Goal: Task Accomplishment & Management: Manage account settings

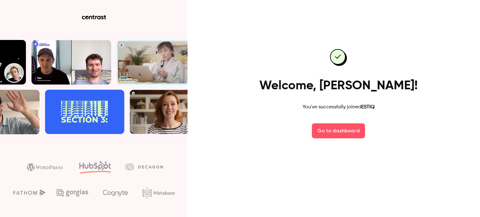
click at [338, 130] on link "Go to dashboard" at bounding box center [338, 131] width 53 height 15
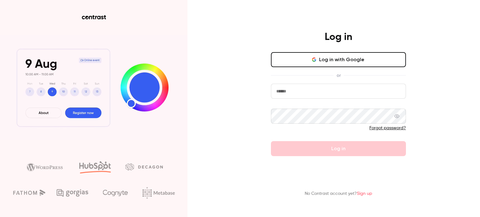
click at [370, 192] on link "Sign up" at bounding box center [364, 194] width 15 height 4
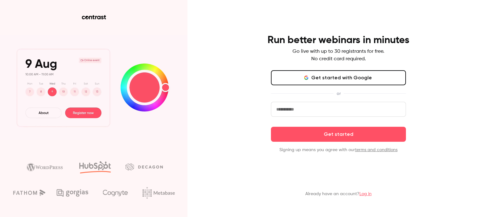
click at [370, 111] on input "email" at bounding box center [338, 109] width 135 height 15
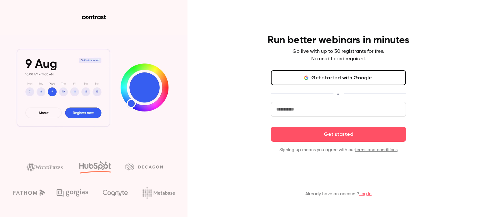
type input "**********"
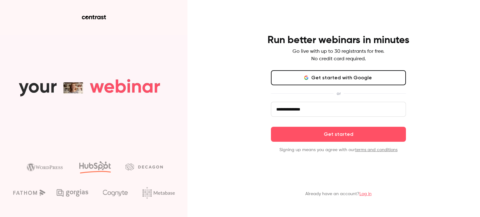
click at [340, 133] on button "Get started" at bounding box center [338, 134] width 135 height 15
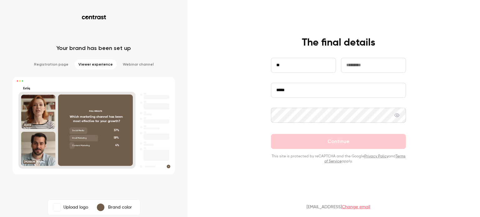
type input "*"
type input "*****"
type input "****"
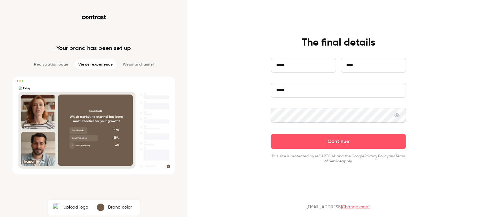
click at [271, 134] on button "Continue" at bounding box center [338, 141] width 135 height 15
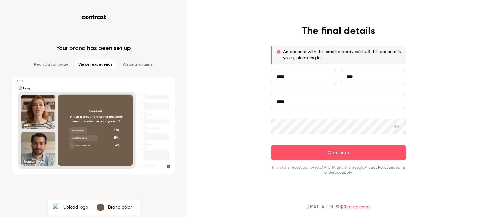
click at [315, 58] on link "log in" at bounding box center [315, 58] width 11 height 4
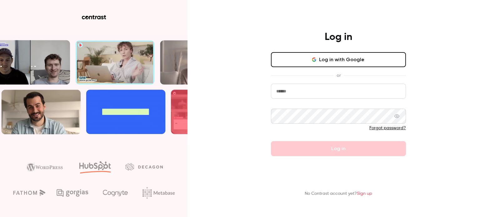
click at [348, 91] on input "email" at bounding box center [338, 91] width 135 height 15
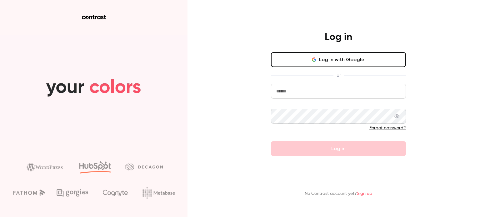
type input "**********"
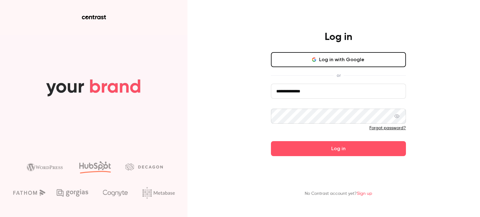
click at [331, 150] on button "Log in" at bounding box center [338, 148] width 135 height 15
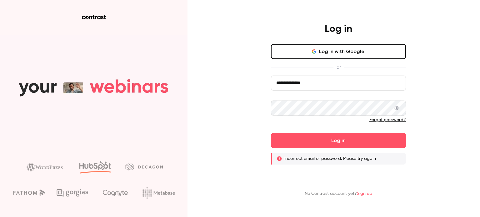
click at [399, 108] on icon at bounding box center [397, 108] width 5 height 5
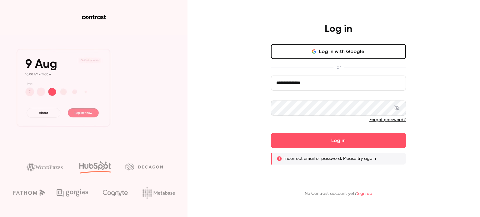
click at [353, 138] on button "Log in" at bounding box center [338, 140] width 135 height 15
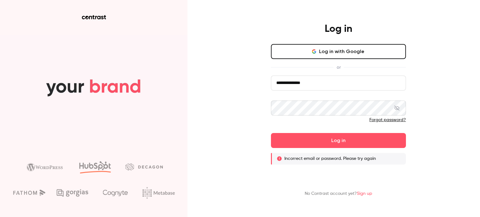
click at [365, 194] on link "Sign up" at bounding box center [364, 194] width 15 height 4
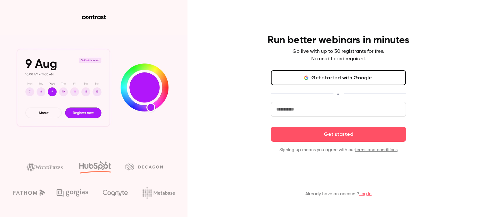
click at [338, 111] on input "email" at bounding box center [338, 109] width 135 height 15
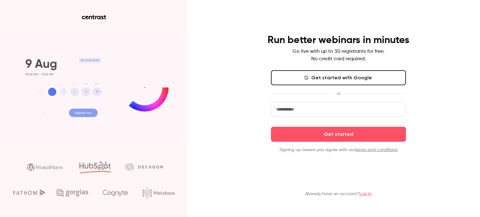
type input "**********"
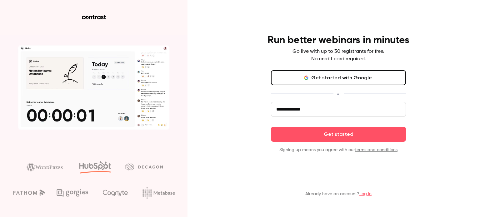
click at [339, 135] on button "Get started" at bounding box center [338, 134] width 135 height 15
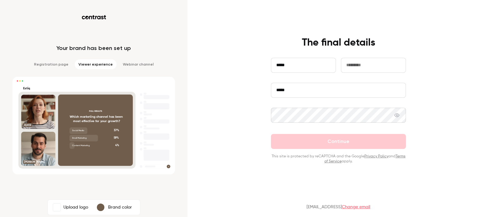
type input "*****"
type input "****"
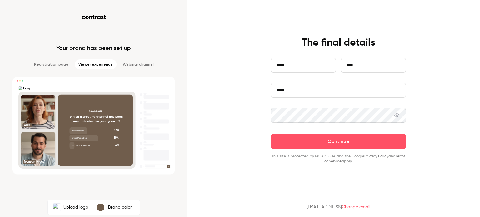
click at [339, 139] on button "Continue" at bounding box center [338, 141] width 135 height 15
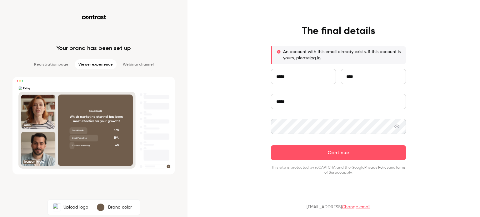
click at [318, 57] on link "log in" at bounding box center [315, 58] width 11 height 4
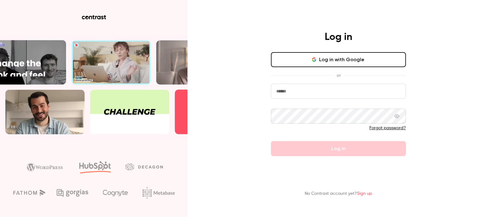
click at [393, 128] on link "Forgot password?" at bounding box center [388, 128] width 37 height 4
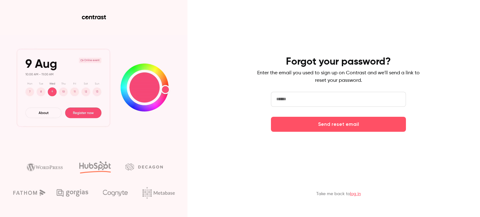
click at [351, 101] on input "email" at bounding box center [338, 99] width 135 height 15
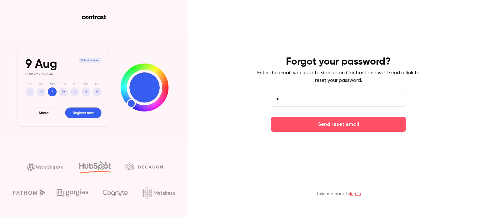
type input "**********"
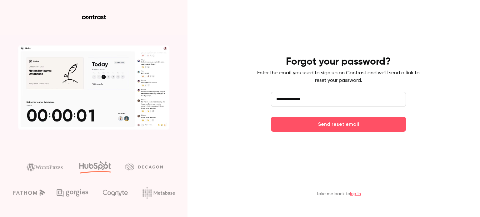
click at [334, 126] on button "Send reset email" at bounding box center [338, 124] width 135 height 15
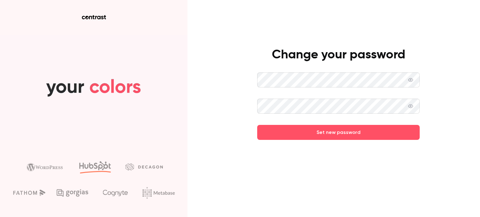
click at [343, 130] on button "Set new password" at bounding box center [338, 132] width 163 height 15
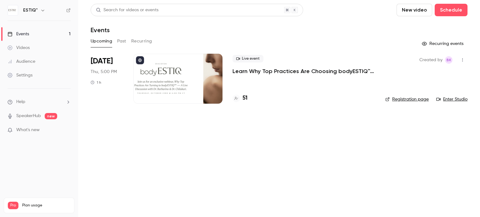
click at [460, 100] on link "Enter Studio" at bounding box center [452, 99] width 31 height 6
click at [245, 98] on h4 "51" at bounding box center [245, 98] width 5 height 8
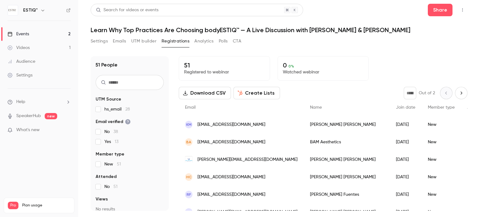
click at [464, 9] on icon "button" at bounding box center [462, 10] width 5 height 4
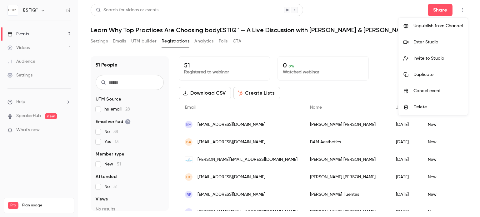
click at [335, 46] on div at bounding box center [240, 108] width 480 height 217
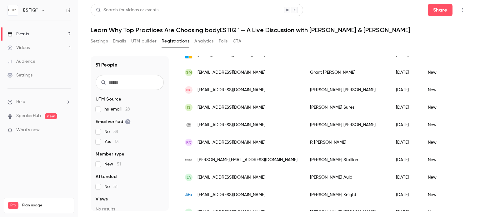
scroll to position [404, 0]
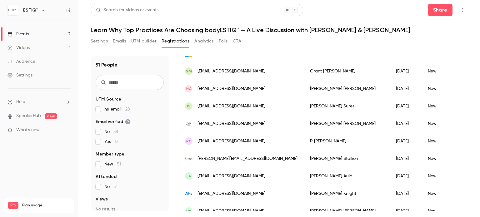
click at [25, 34] on div "Events" at bounding box center [19, 34] width 22 height 6
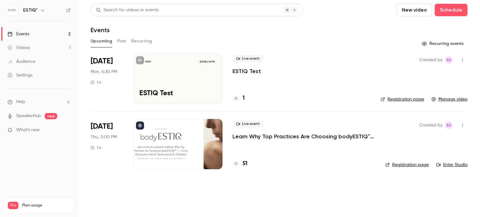
click at [204, 80] on div "ESTIQ™ Oct 13, 6:30 PM ESTIQ Test" at bounding box center [178, 79] width 89 height 50
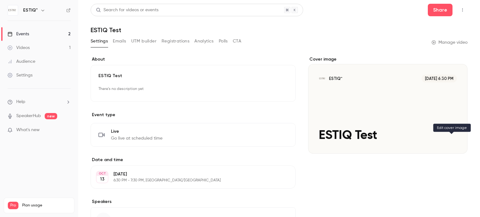
click at [455, 141] on icon "Cover image" at bounding box center [457, 142] width 4 height 4
click at [460, 9] on icon "button" at bounding box center [462, 10] width 5 height 4
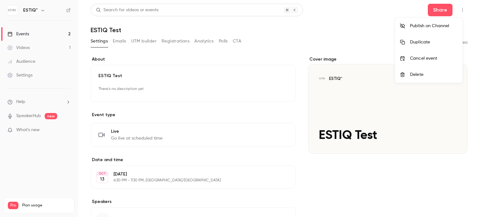
click at [325, 180] on div at bounding box center [240, 108] width 480 height 217
click at [38, 33] on link "Events 2" at bounding box center [39, 34] width 78 height 14
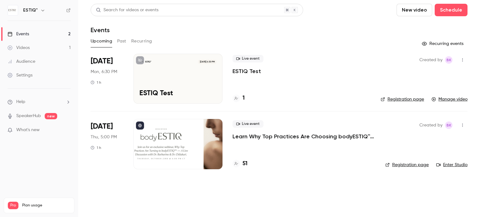
click at [463, 60] on icon "button" at bounding box center [462, 60] width 5 height 4
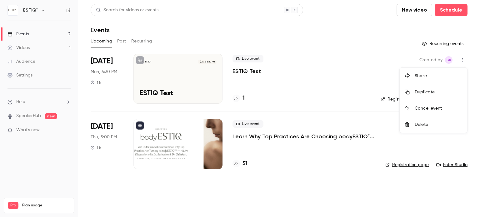
click at [331, 66] on div at bounding box center [240, 108] width 480 height 217
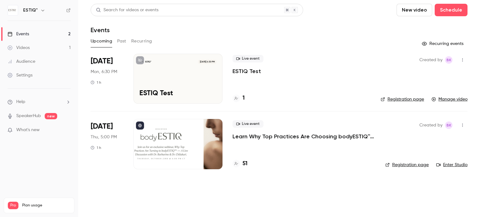
click at [394, 98] on link "Registration page" at bounding box center [402, 99] width 43 height 6
click at [41, 8] on icon "button" at bounding box center [42, 10] width 5 height 5
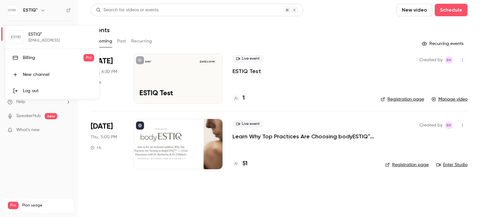
click at [325, 81] on div at bounding box center [240, 108] width 480 height 217
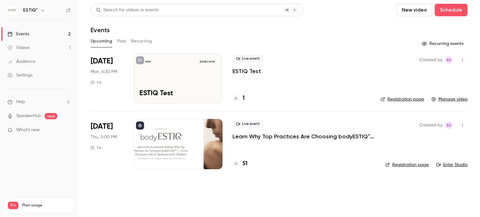
click at [464, 59] on icon "button" at bounding box center [462, 60] width 5 height 4
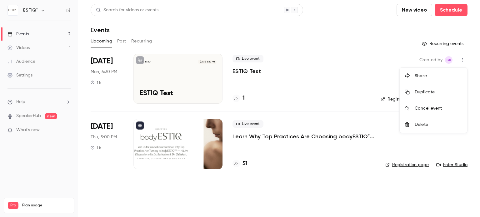
click at [327, 87] on div at bounding box center [240, 108] width 480 height 217
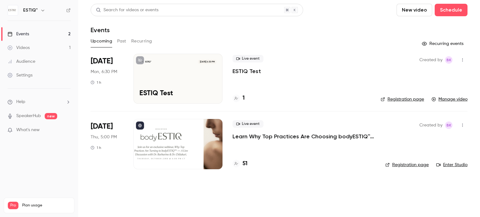
click at [462, 126] on icon "button" at bounding box center [462, 125] width 5 height 4
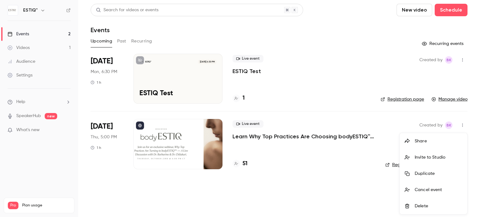
click at [325, 196] on div at bounding box center [240, 108] width 480 height 217
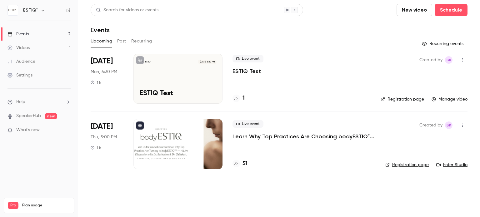
click at [68, 35] on link "Events 2" at bounding box center [39, 34] width 78 height 14
click at [249, 69] on p "ESTIQ Test" at bounding box center [247, 72] width 28 height 8
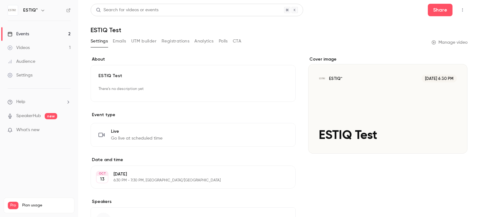
click at [458, 7] on button "button" at bounding box center [463, 10] width 10 height 10
click at [332, 36] on div at bounding box center [240, 108] width 480 height 217
click at [434, 11] on button "Share" at bounding box center [440, 10] width 25 height 13
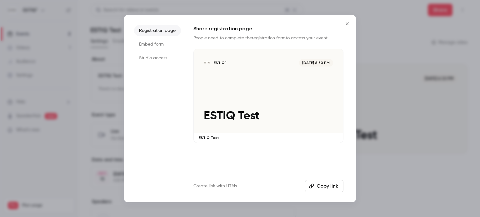
click at [157, 58] on li "Studio access" at bounding box center [157, 58] width 47 height 11
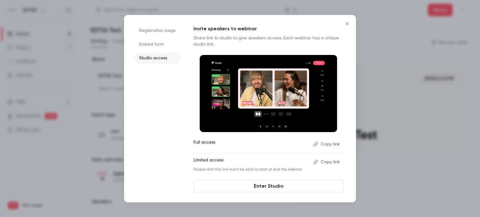
click at [347, 25] on icon "Close" at bounding box center [348, 23] width 8 height 5
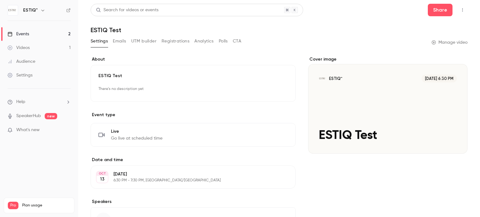
click at [431, 11] on button "Share" at bounding box center [440, 10] width 25 height 13
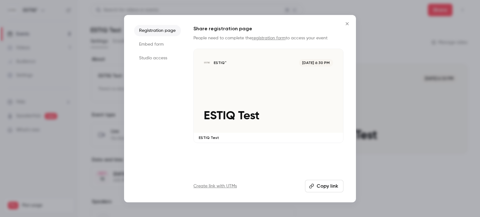
click at [159, 59] on li "Studio access" at bounding box center [157, 58] width 47 height 11
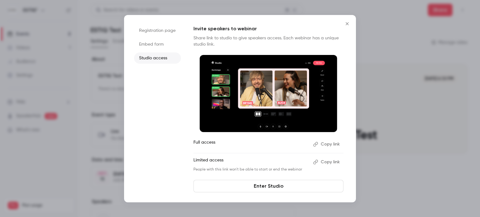
click at [263, 188] on link "Enter Studio" at bounding box center [269, 186] width 150 height 13
click at [346, 23] on icon "Close" at bounding box center [348, 23] width 8 height 5
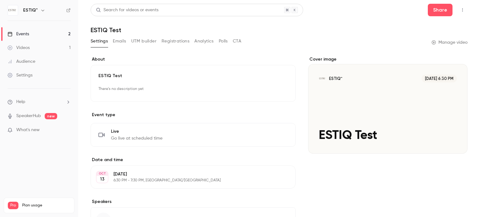
click at [19, 35] on div "Events" at bounding box center [19, 34] width 22 height 6
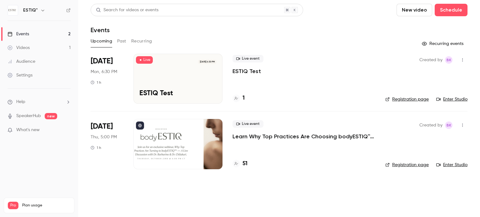
click at [464, 58] on icon "button" at bounding box center [462, 60] width 5 height 4
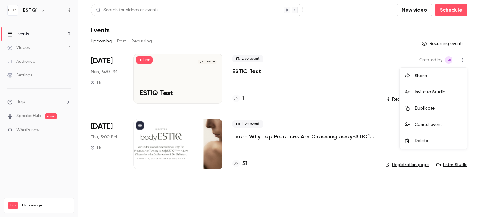
click at [293, 79] on div at bounding box center [240, 108] width 480 height 217
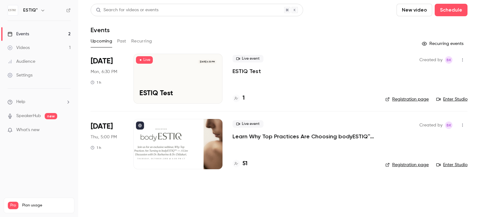
click at [188, 66] on div "ESTIQ™ Oct 13, 6:30 PM ESTIQ Test" at bounding box center [178, 79] width 89 height 50
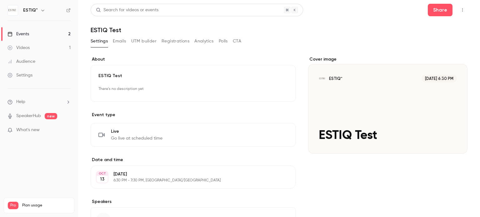
click at [460, 9] on icon "button" at bounding box center [462, 10] width 5 height 4
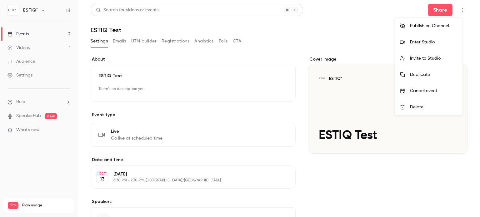
click at [295, 117] on div at bounding box center [240, 108] width 480 height 217
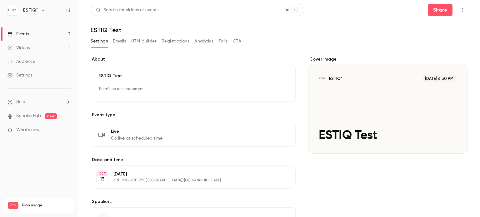
click at [241, 42] on button "CTA" at bounding box center [237, 41] width 8 height 10
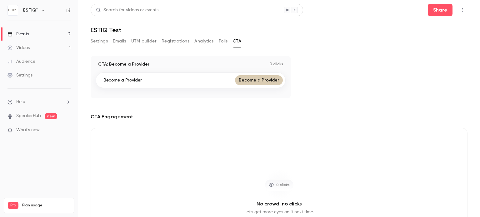
click at [222, 43] on button "Polls" at bounding box center [223, 41] width 9 height 10
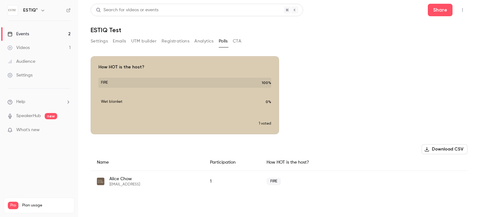
click at [206, 41] on button "Analytics" at bounding box center [204, 41] width 19 height 10
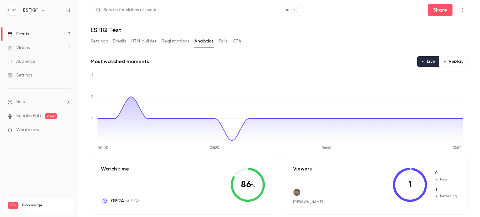
click at [118, 43] on button "Emails" at bounding box center [119, 41] width 13 height 10
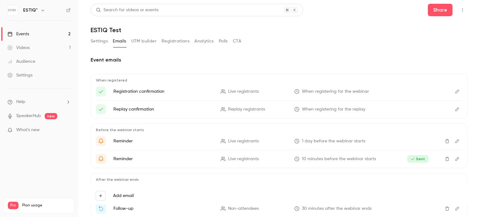
click at [99, 41] on button "Settings" at bounding box center [99, 41] width 17 height 10
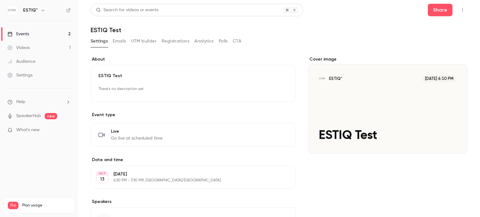
click at [38, 34] on link "Events 2" at bounding box center [39, 34] width 78 height 14
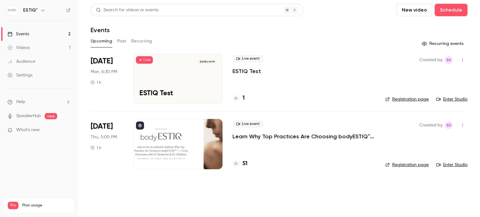
click at [27, 62] on div "Audience" at bounding box center [22, 61] width 28 height 6
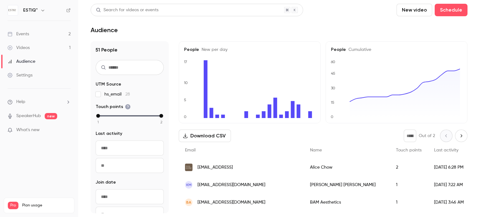
click at [20, 32] on div "Events" at bounding box center [19, 34] width 22 height 6
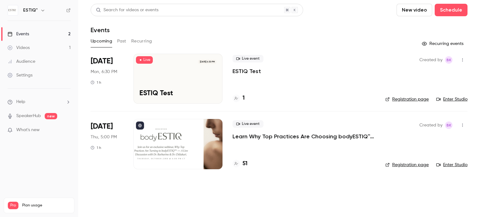
click at [53, 48] on link "Videos 1" at bounding box center [39, 48] width 78 height 14
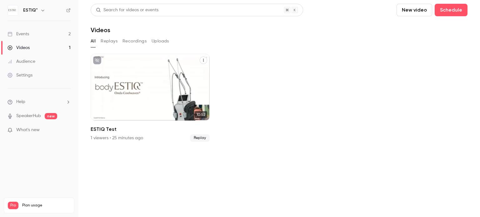
click at [176, 101] on div "ESTIQ™ Oct 13 ESTIQ Test" at bounding box center [150, 87] width 119 height 67
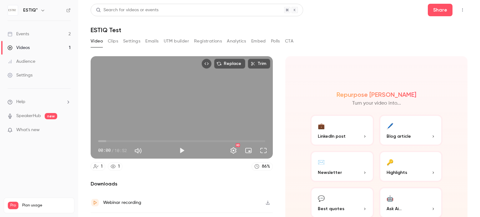
click at [26, 48] on div "Videos" at bounding box center [19, 48] width 22 height 6
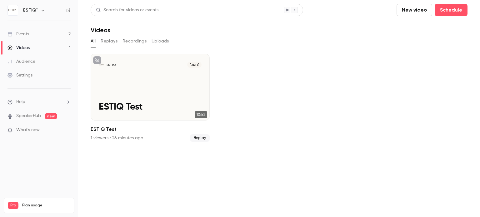
click at [30, 33] on link "Events 2" at bounding box center [39, 34] width 78 height 14
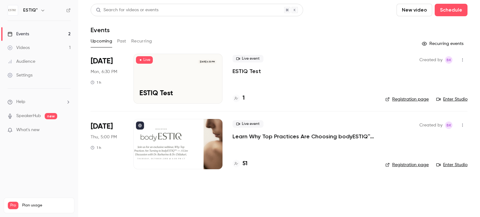
click at [449, 100] on link "Enter Studio" at bounding box center [452, 99] width 31 height 6
